Goal: Register for event/course

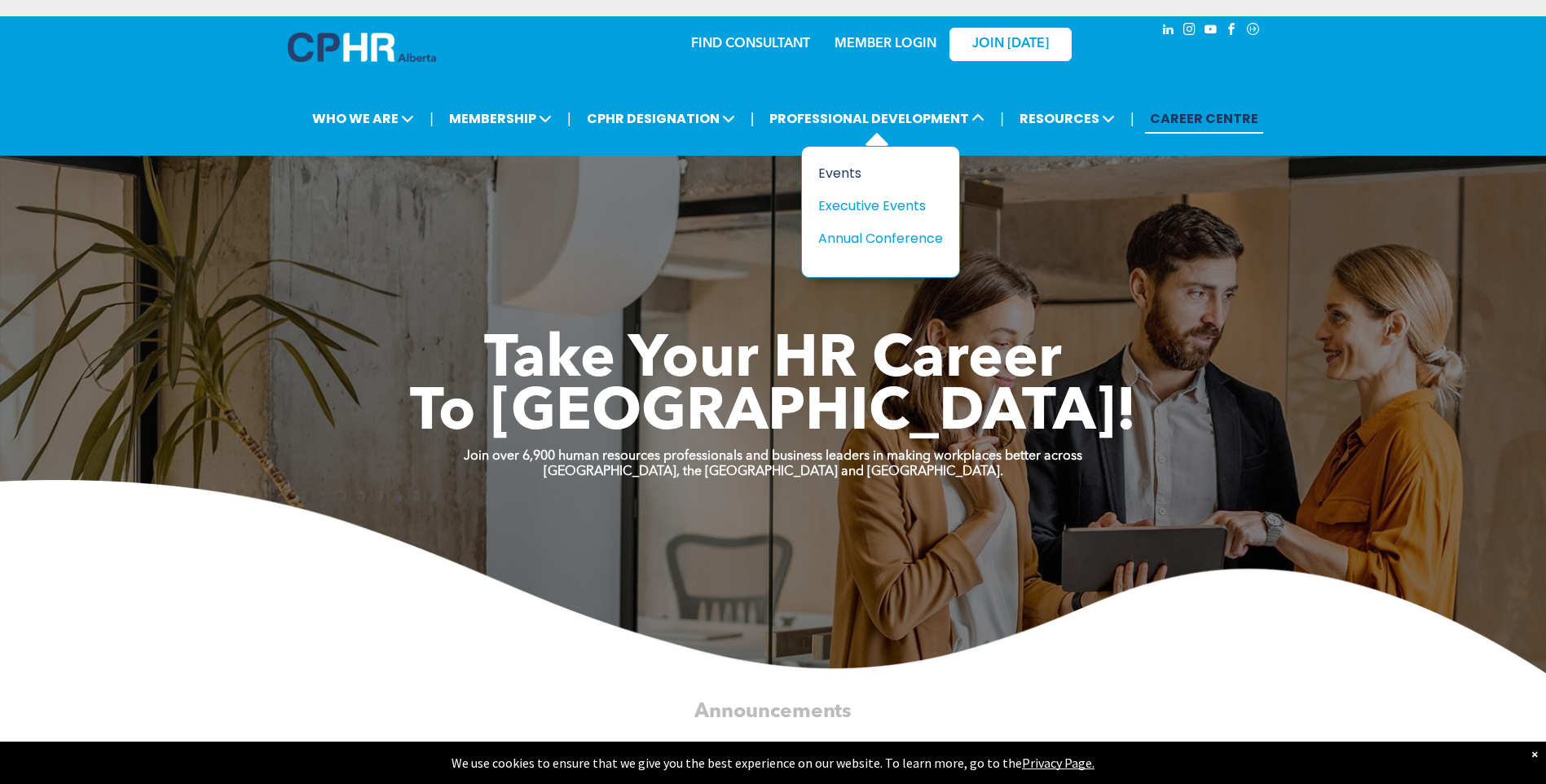
click at [846, 179] on div "Events" at bounding box center [874, 173] width 112 height 20
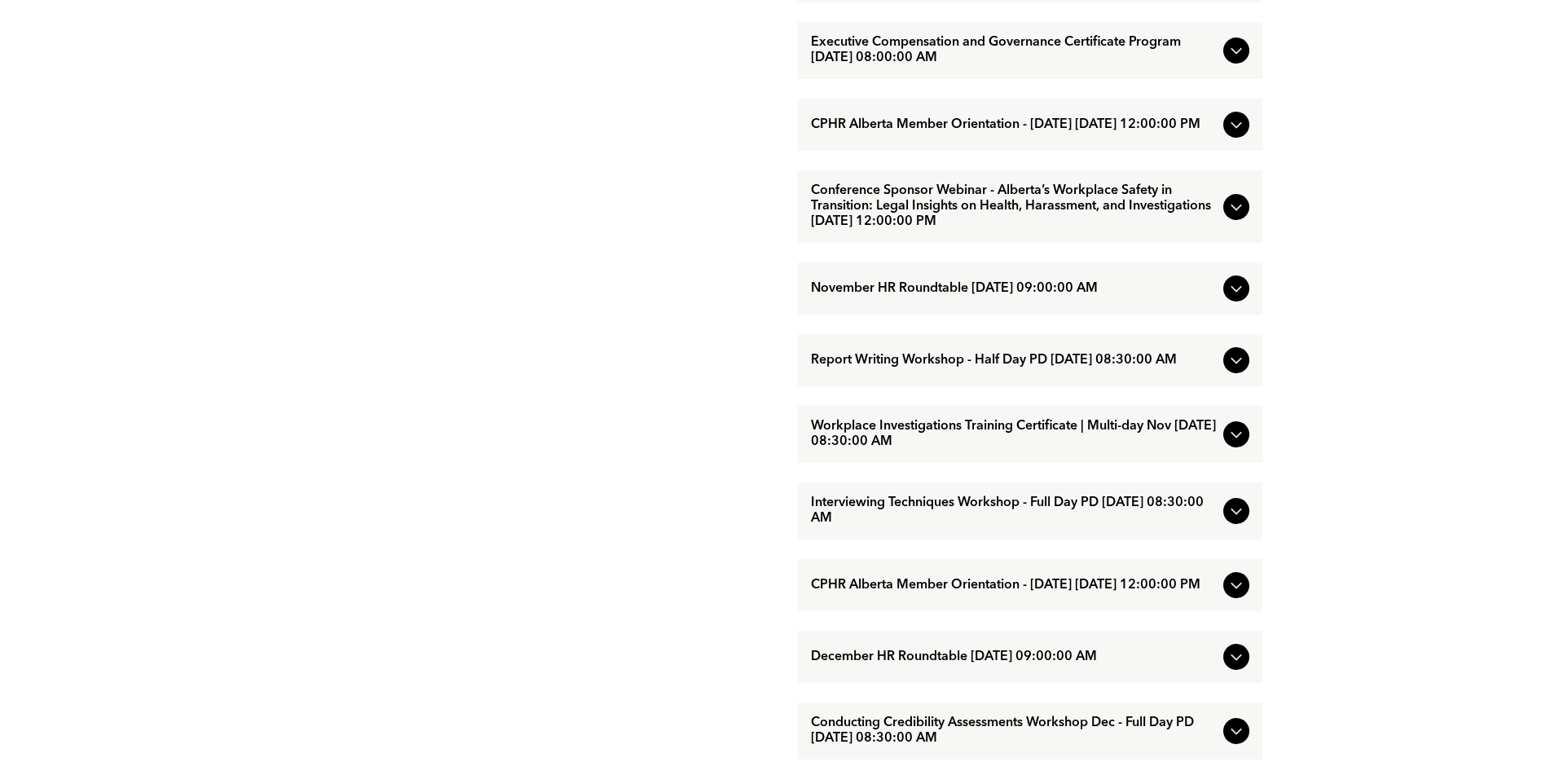
scroll to position [1385, 0]
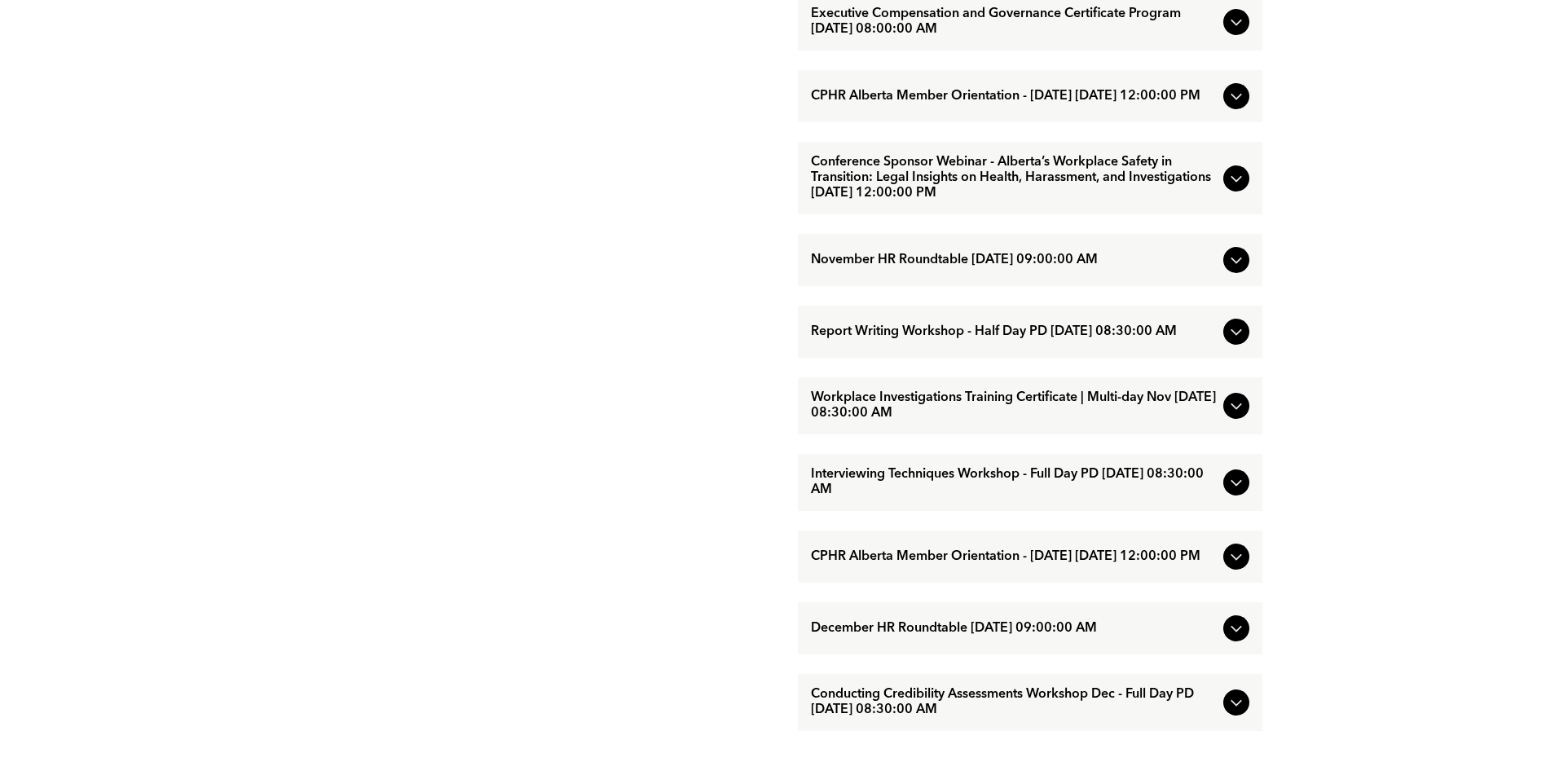
click at [964, 498] on span "Interviewing Techniques Workshop - Full Day PD [DATE] 08:30:00 AM" at bounding box center [1013, 482] width 406 height 31
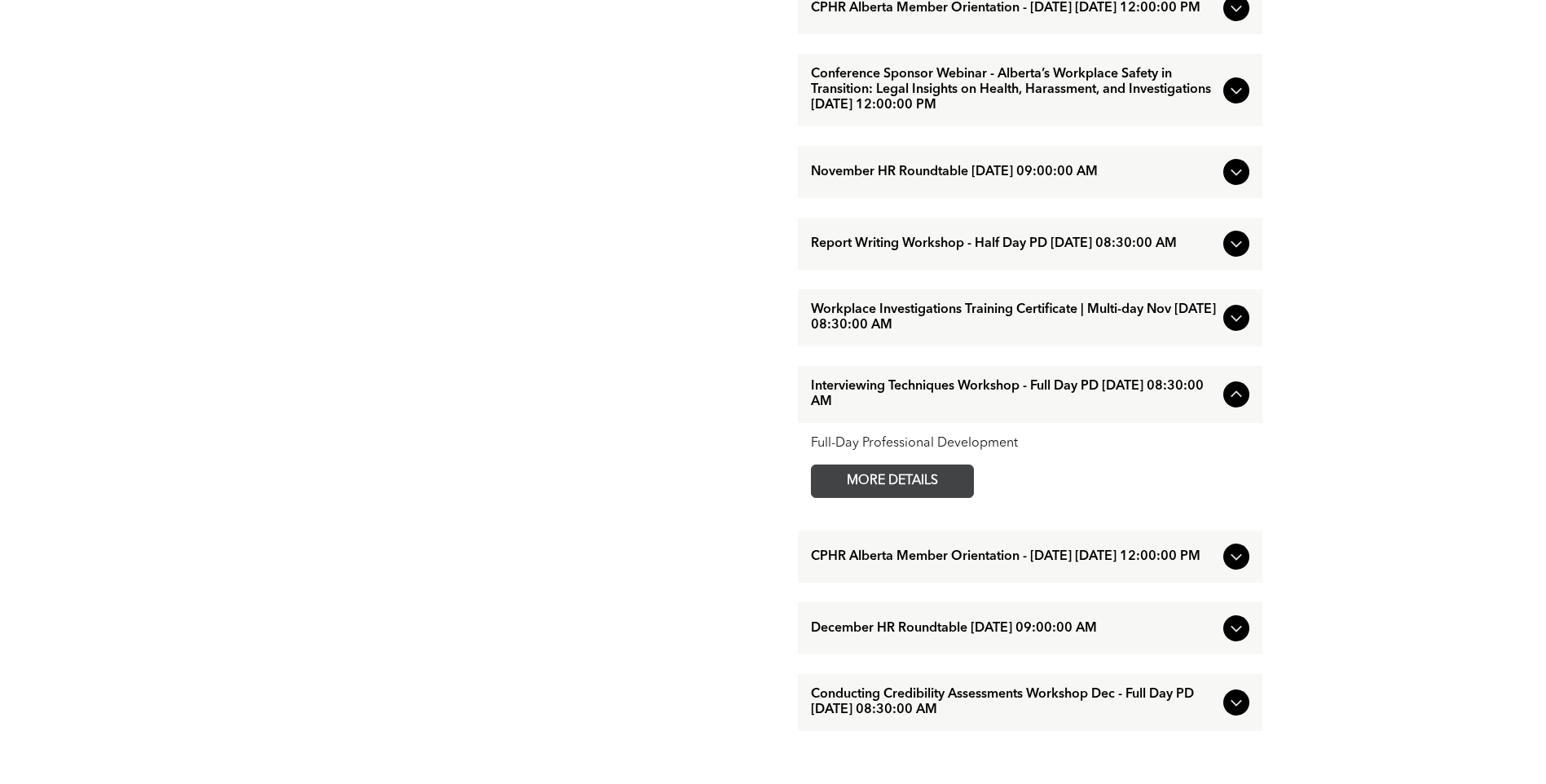
click at [926, 497] on span "MORE DETAILS" at bounding box center [892, 481] width 129 height 31
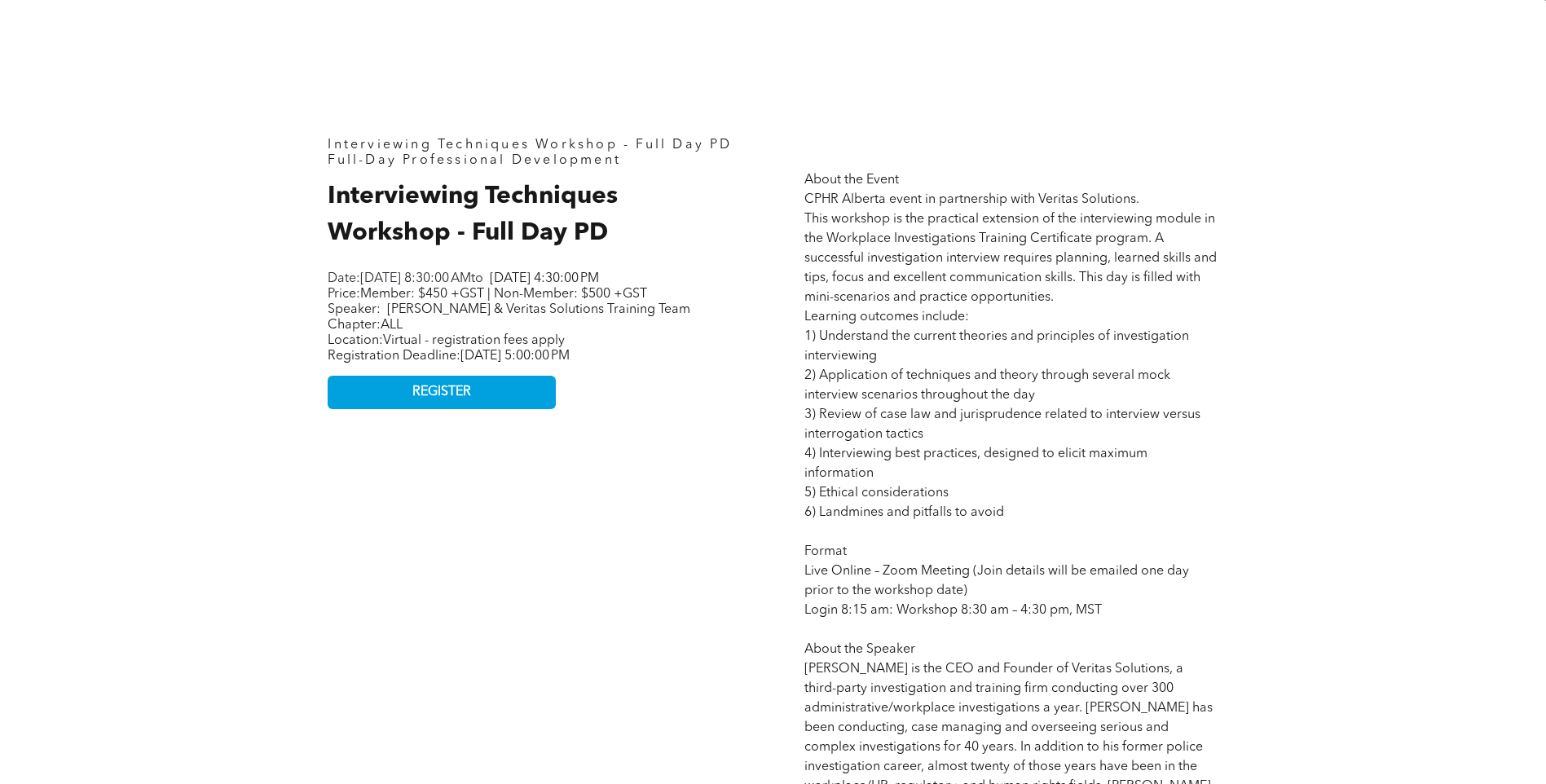
scroll to position [734, 0]
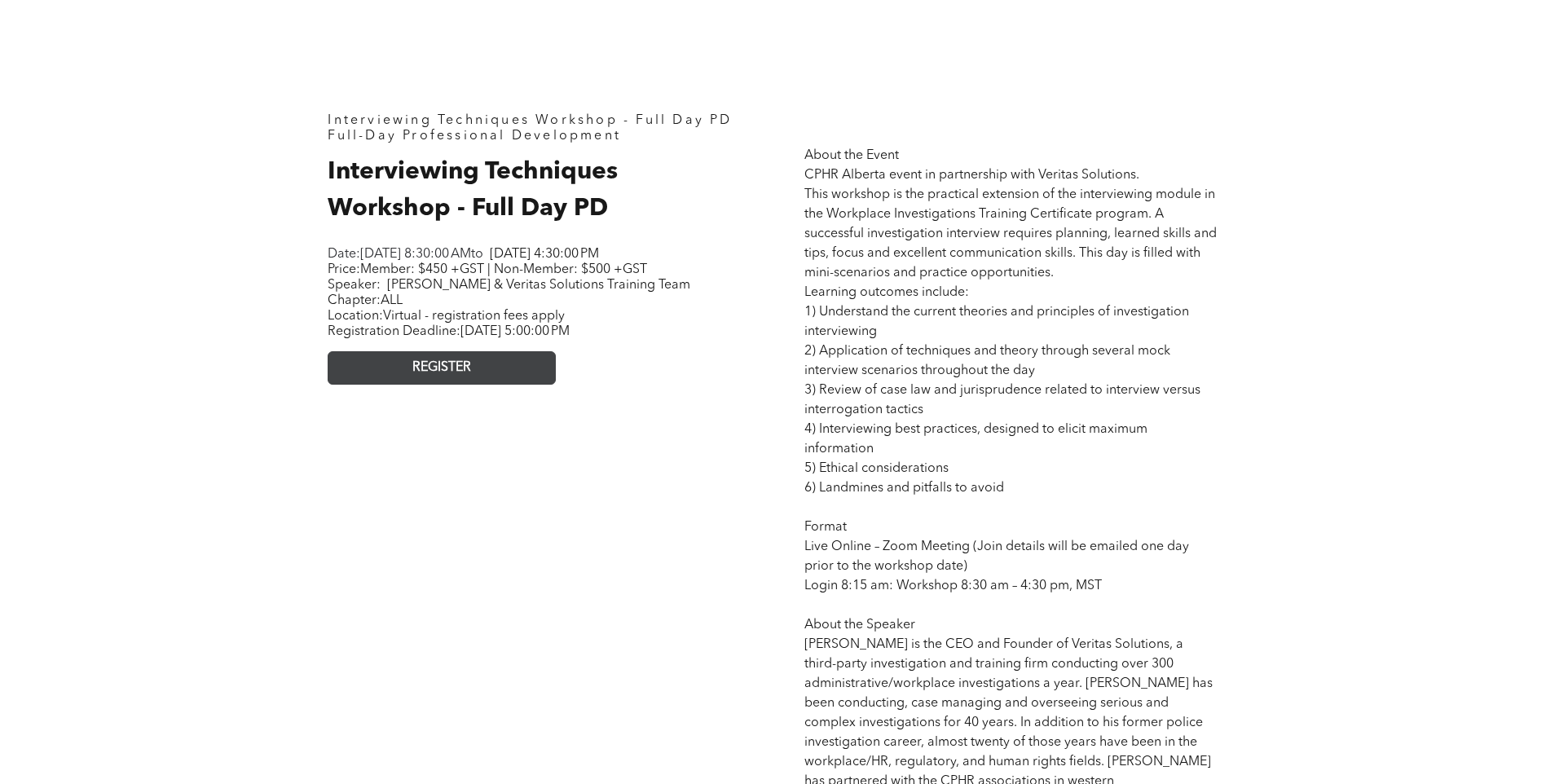
click at [446, 375] on span "REGISTER" at bounding box center [441, 368] width 59 height 15
